Goal: Check status: Check status

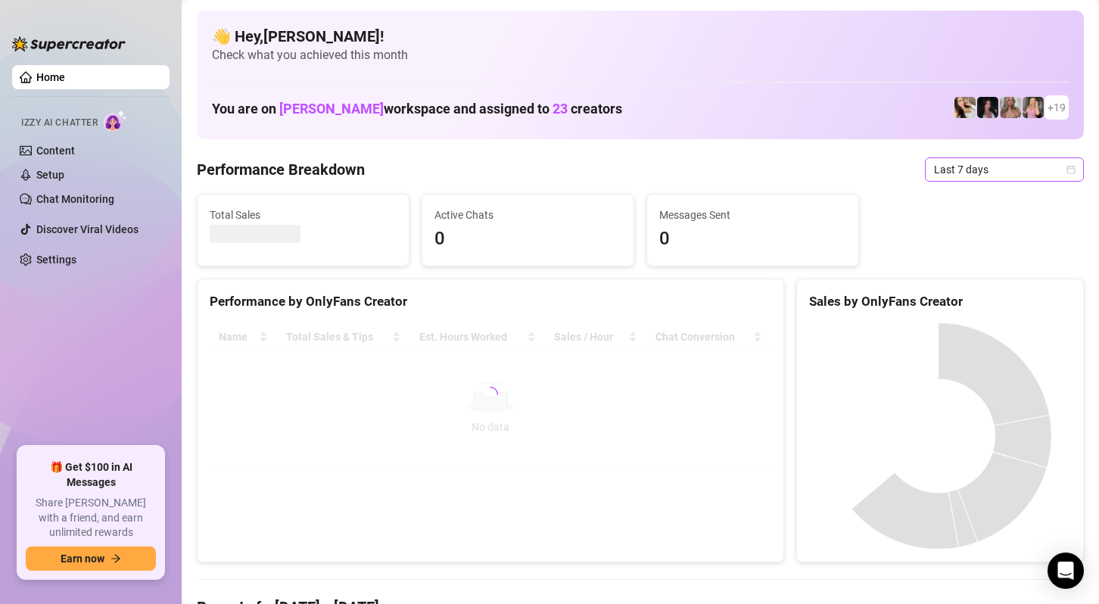
click at [991, 168] on span "Last 7 days" at bounding box center [1004, 169] width 141 height 23
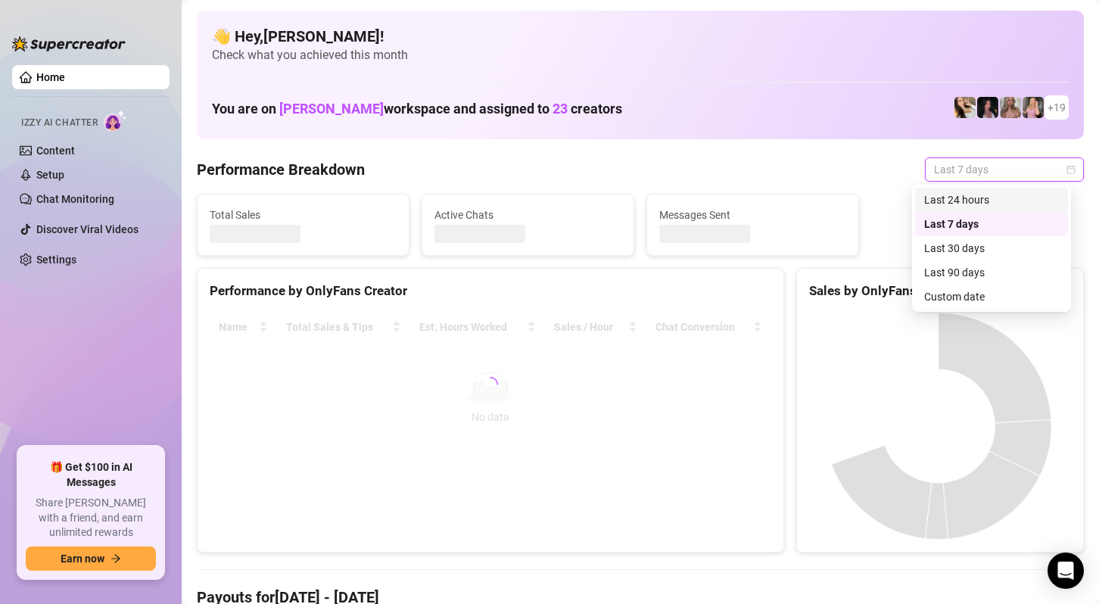
click at [981, 195] on div "Last 24 hours" at bounding box center [991, 200] width 135 height 17
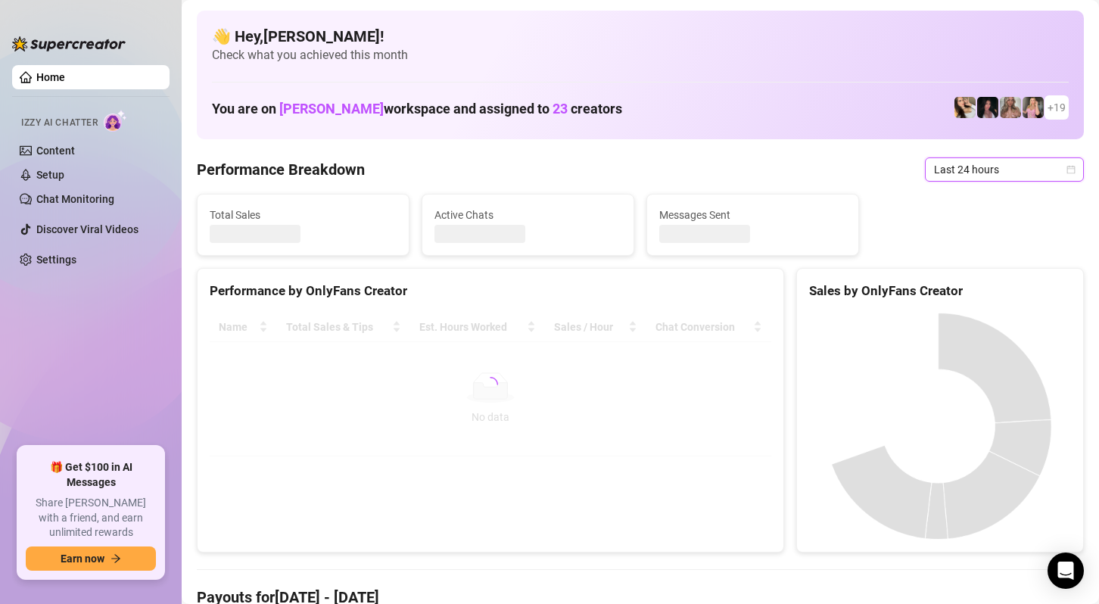
click at [1032, 165] on span "Last 24 hours" at bounding box center [1004, 169] width 141 height 23
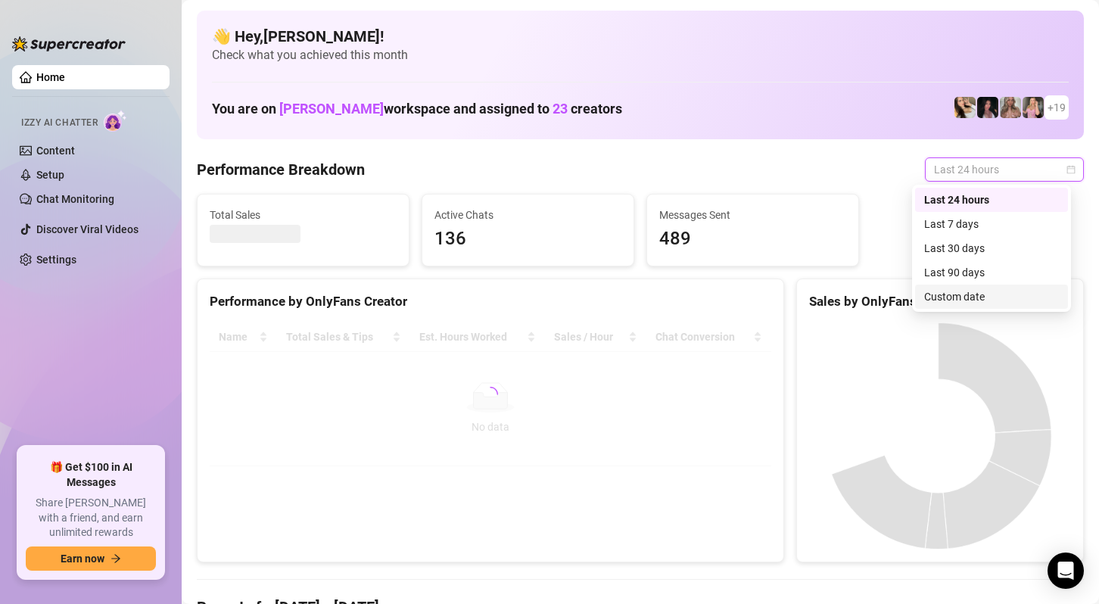
click at [975, 298] on div "Custom date" at bounding box center [991, 296] width 135 height 17
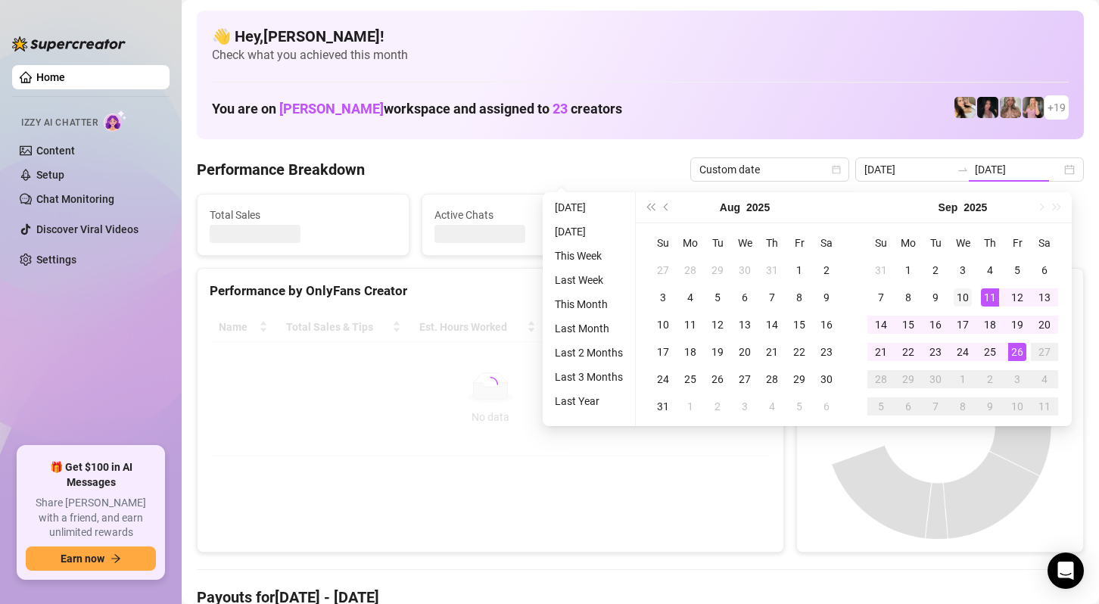
type input "[DATE]"
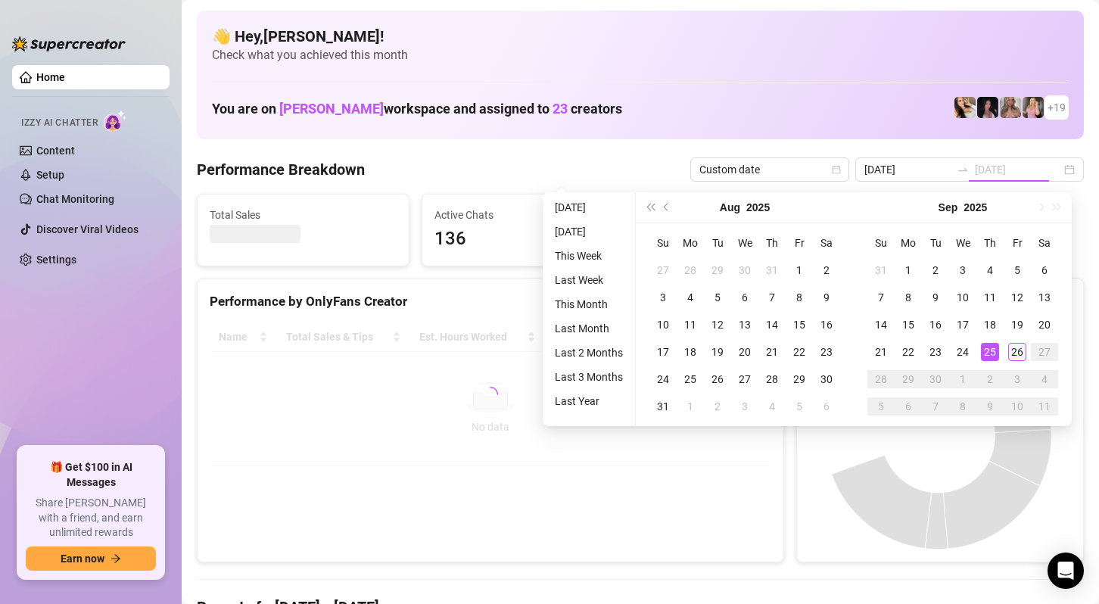
type input "[DATE]"
click at [1009, 354] on div "26" at bounding box center [1017, 352] width 18 height 18
click at [1009, 354] on canvas at bounding box center [938, 435] width 258 height 227
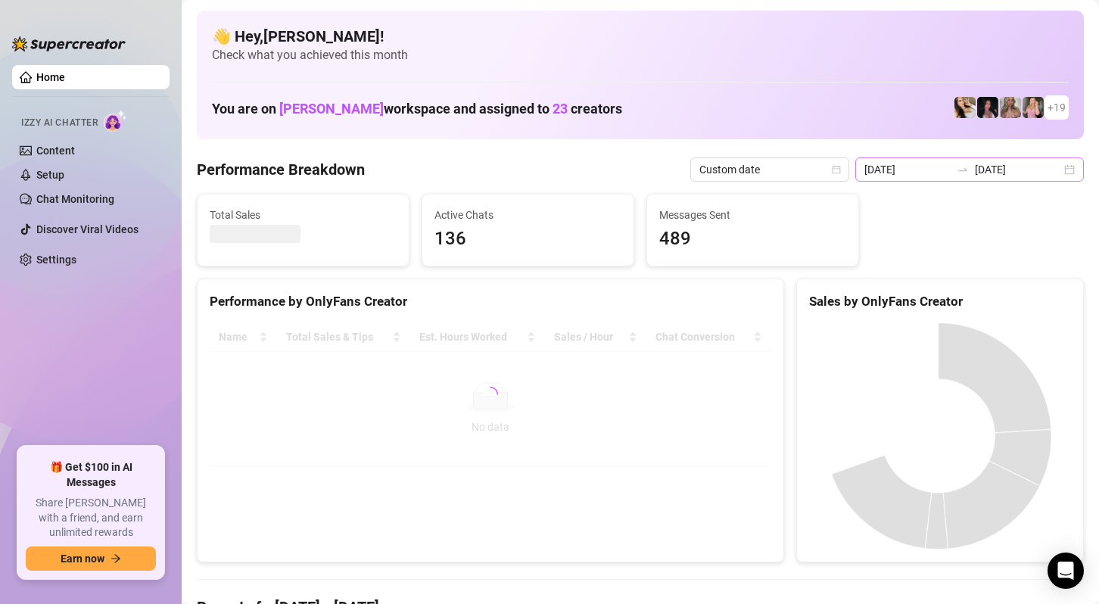
click at [1065, 172] on div "[DATE] [DATE]" at bounding box center [969, 169] width 229 height 24
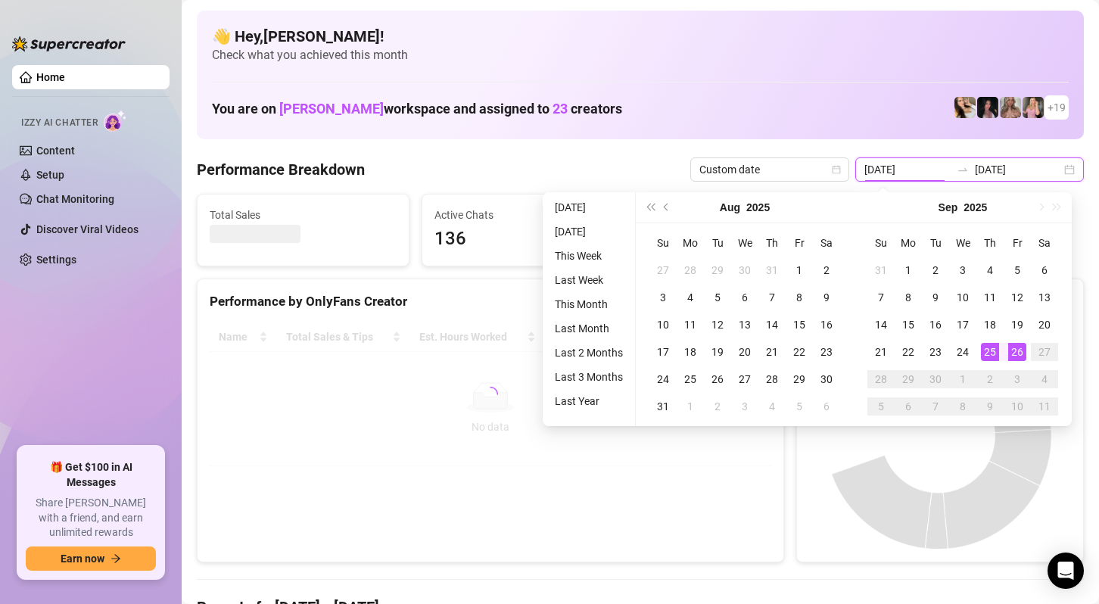
type input "[DATE]"
click at [1020, 355] on div "26" at bounding box center [1017, 352] width 18 height 18
type input "[DATE]"
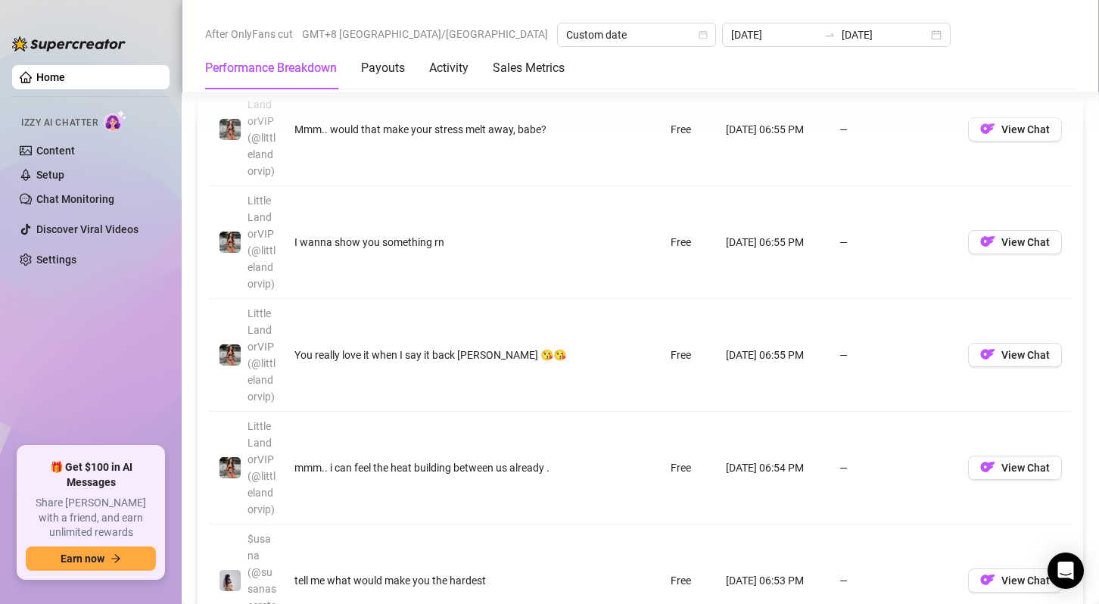
scroll to position [1350, 0]
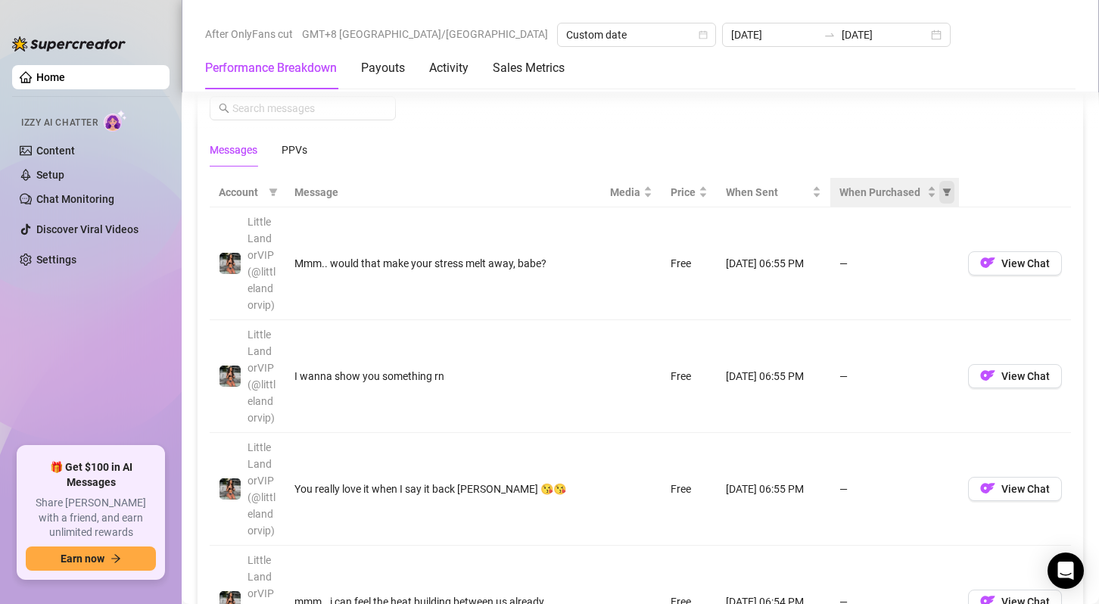
click at [941, 188] on span "When Purchased" at bounding box center [946, 192] width 15 height 23
click at [912, 241] on span "Purchased" at bounding box center [887, 242] width 88 height 17
radio input "true"
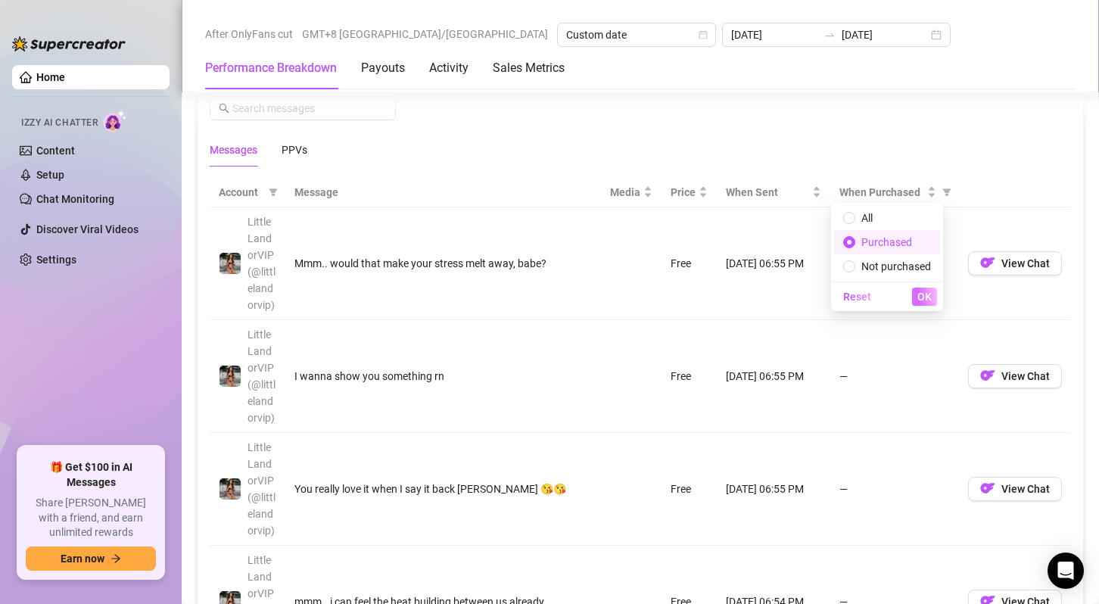
click at [923, 301] on span "OK" at bounding box center [925, 297] width 14 height 12
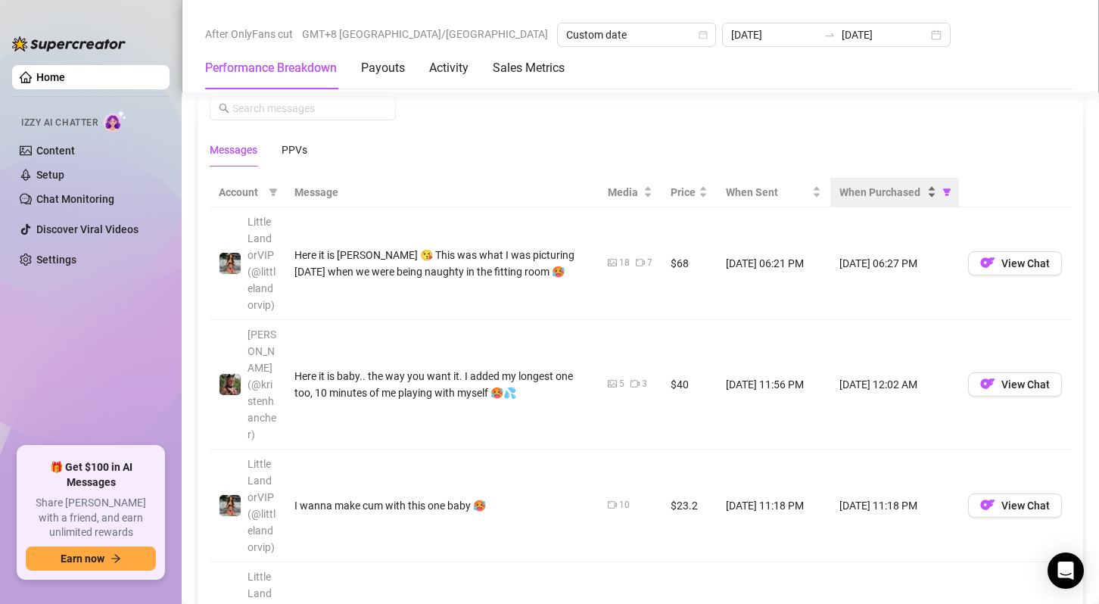
click at [879, 187] on span "When Purchased" at bounding box center [882, 192] width 85 height 17
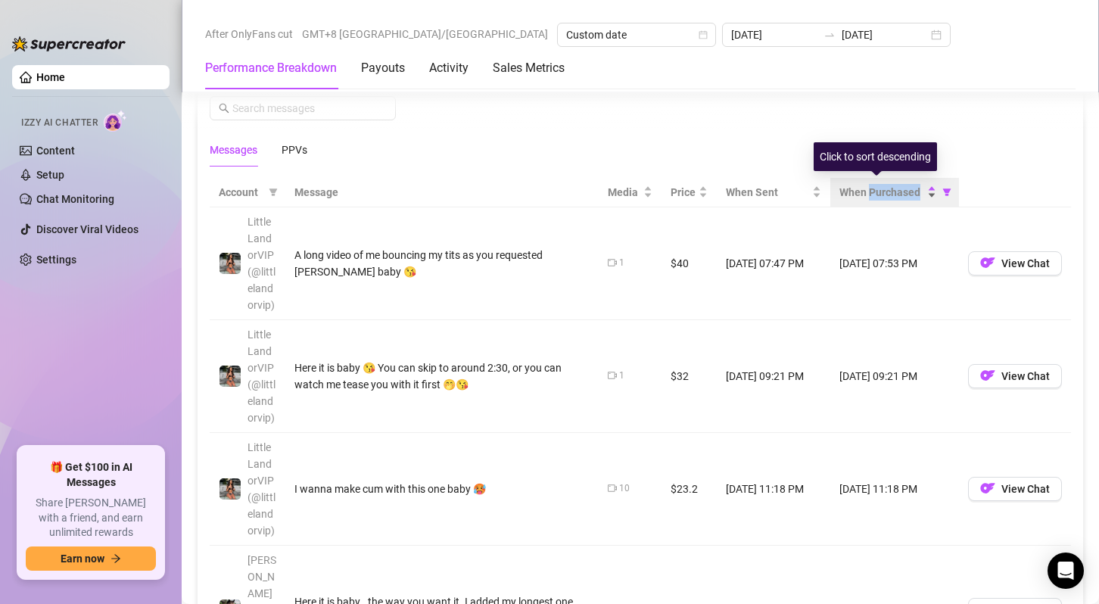
click at [879, 187] on span "When Purchased" at bounding box center [882, 192] width 85 height 17
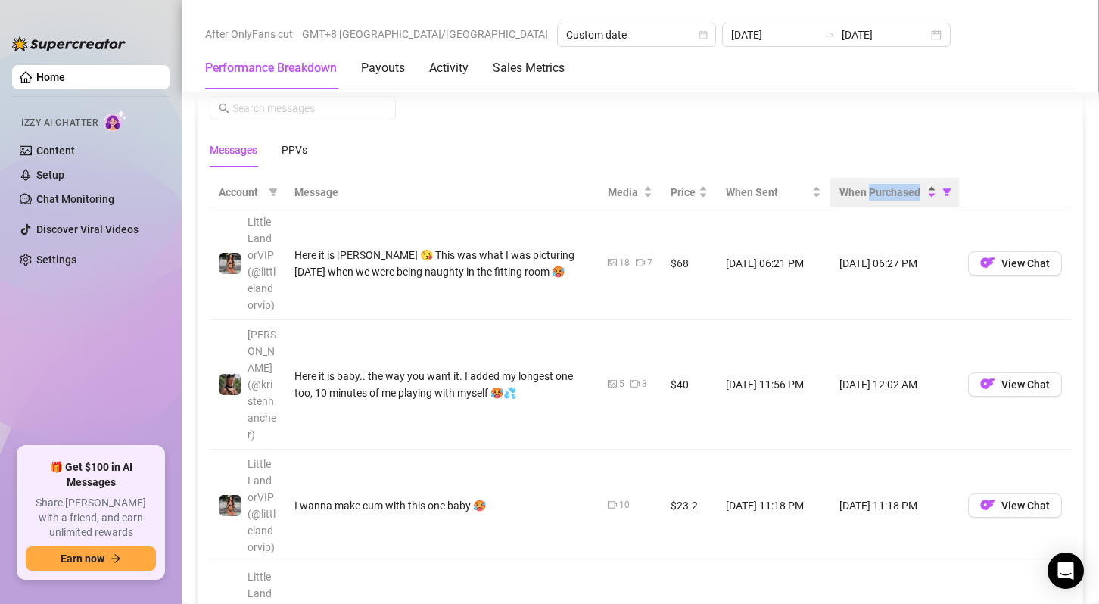
click at [883, 195] on span "When Purchased" at bounding box center [882, 192] width 85 height 17
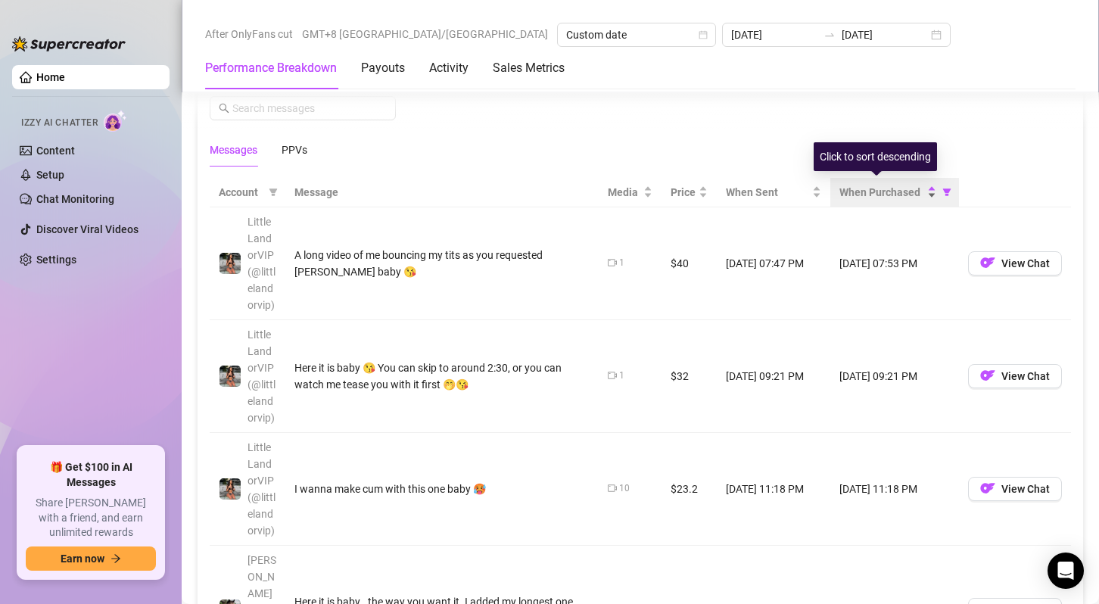
click at [883, 195] on span "When Purchased" at bounding box center [882, 192] width 85 height 17
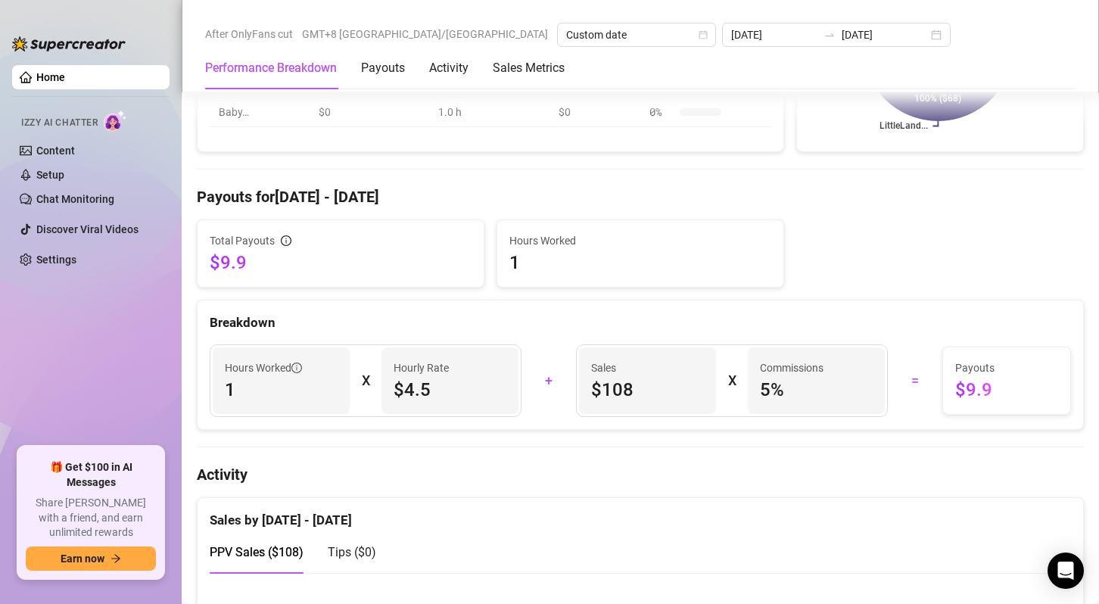
scroll to position [379, 0]
